Goal: Information Seeking & Learning: Learn about a topic

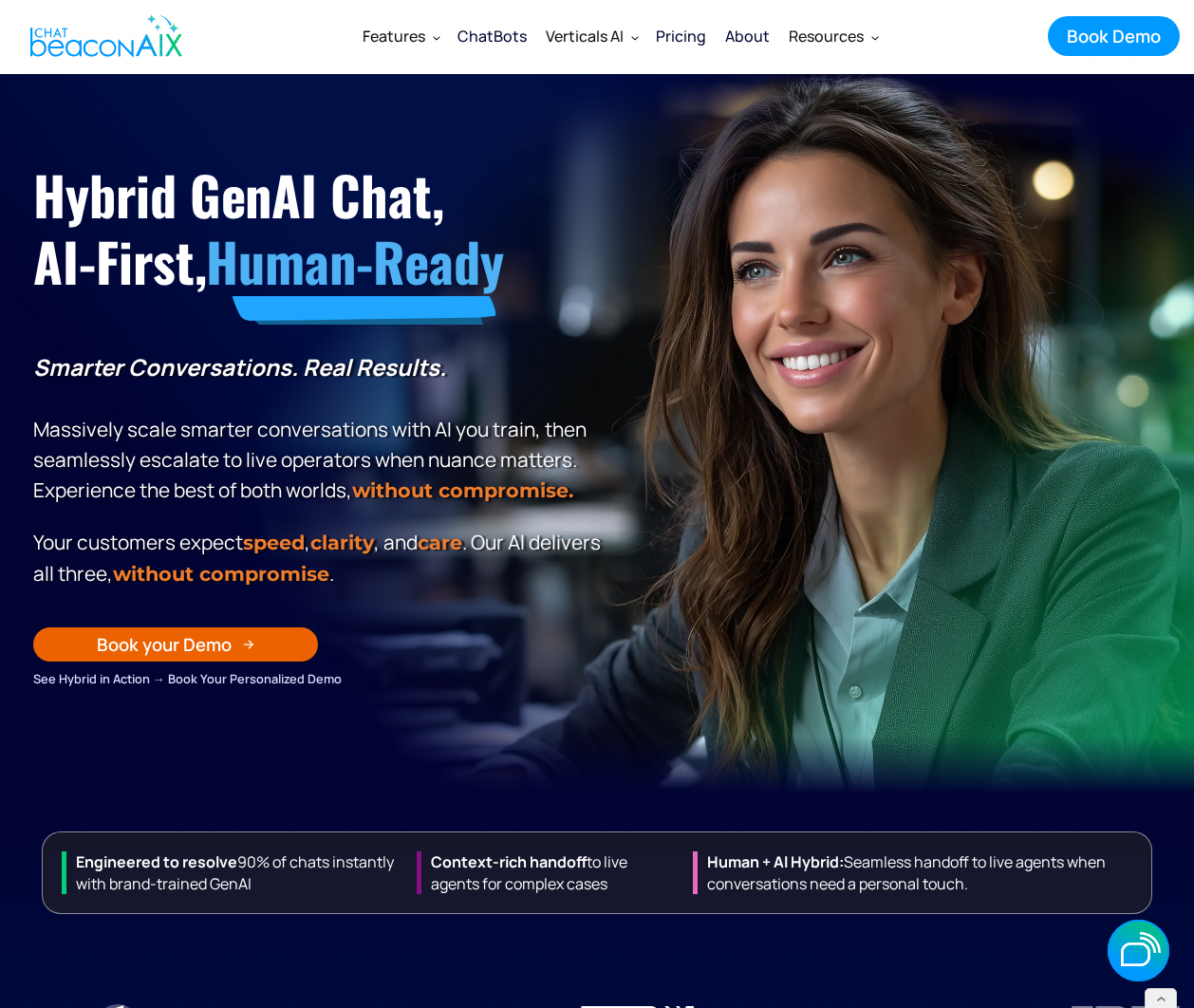
click at [502, 32] on div "ChatBots" at bounding box center [492, 37] width 69 height 27
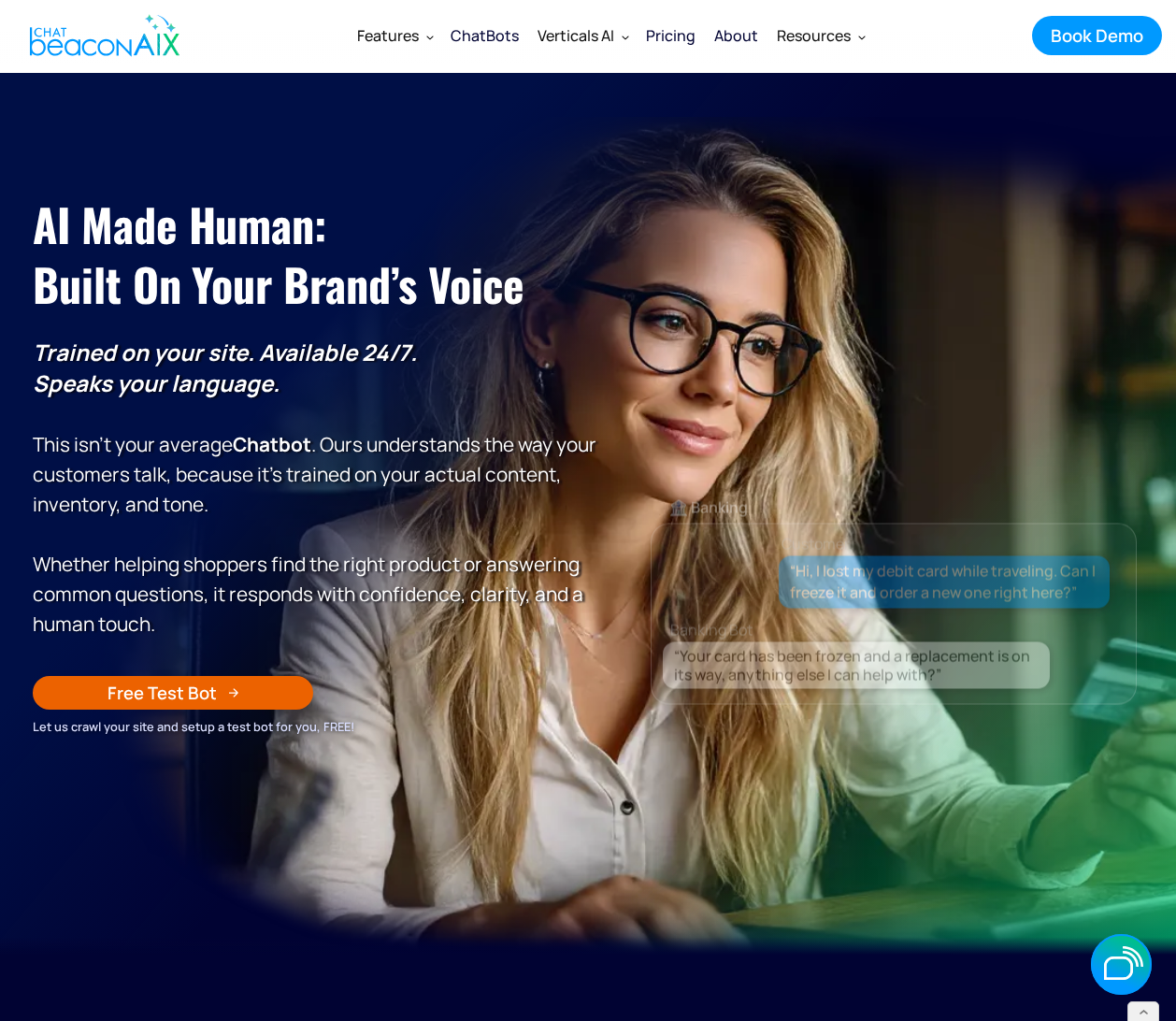
click at [687, 37] on div "Pricing" at bounding box center [671, 36] width 49 height 27
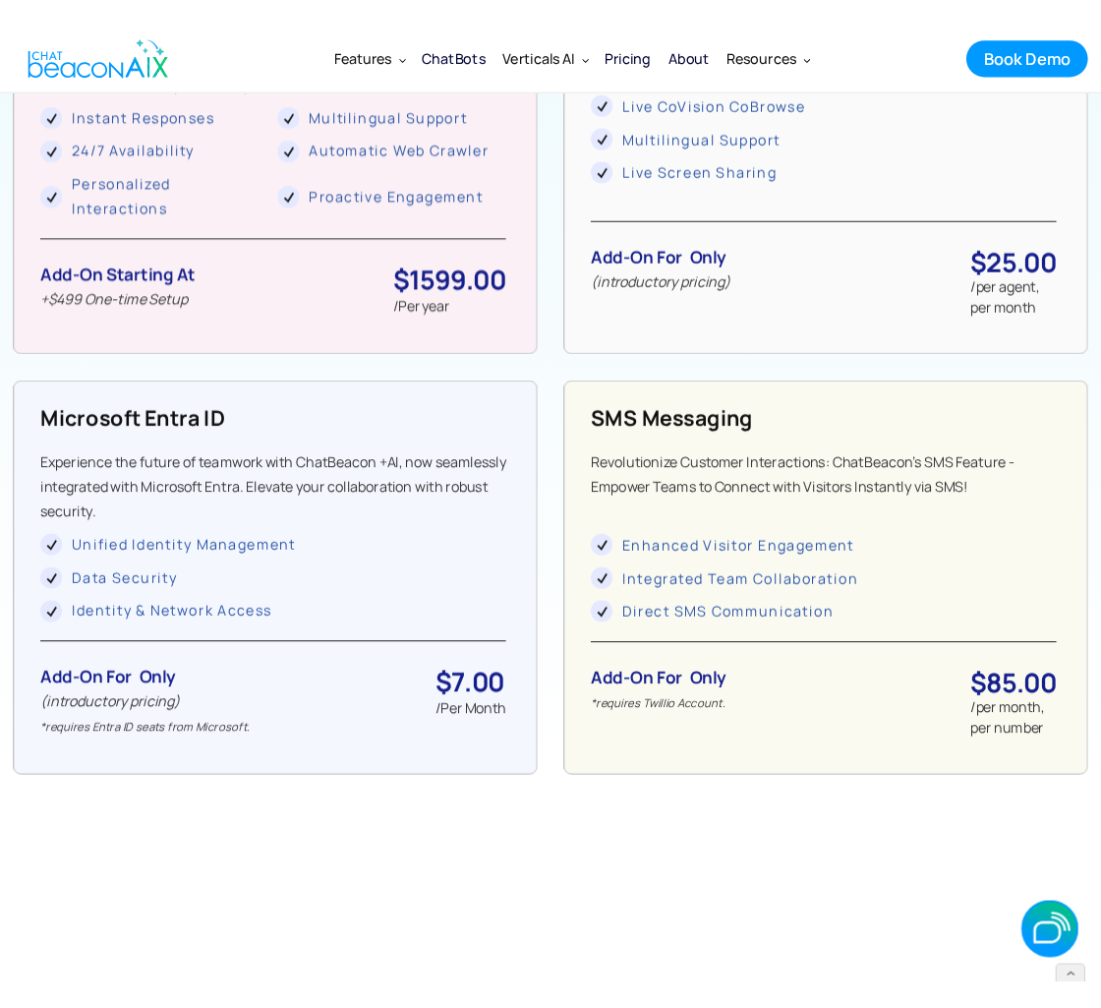
scroll to position [1420, 0]
